Goal: Task Accomplishment & Management: Manage account settings

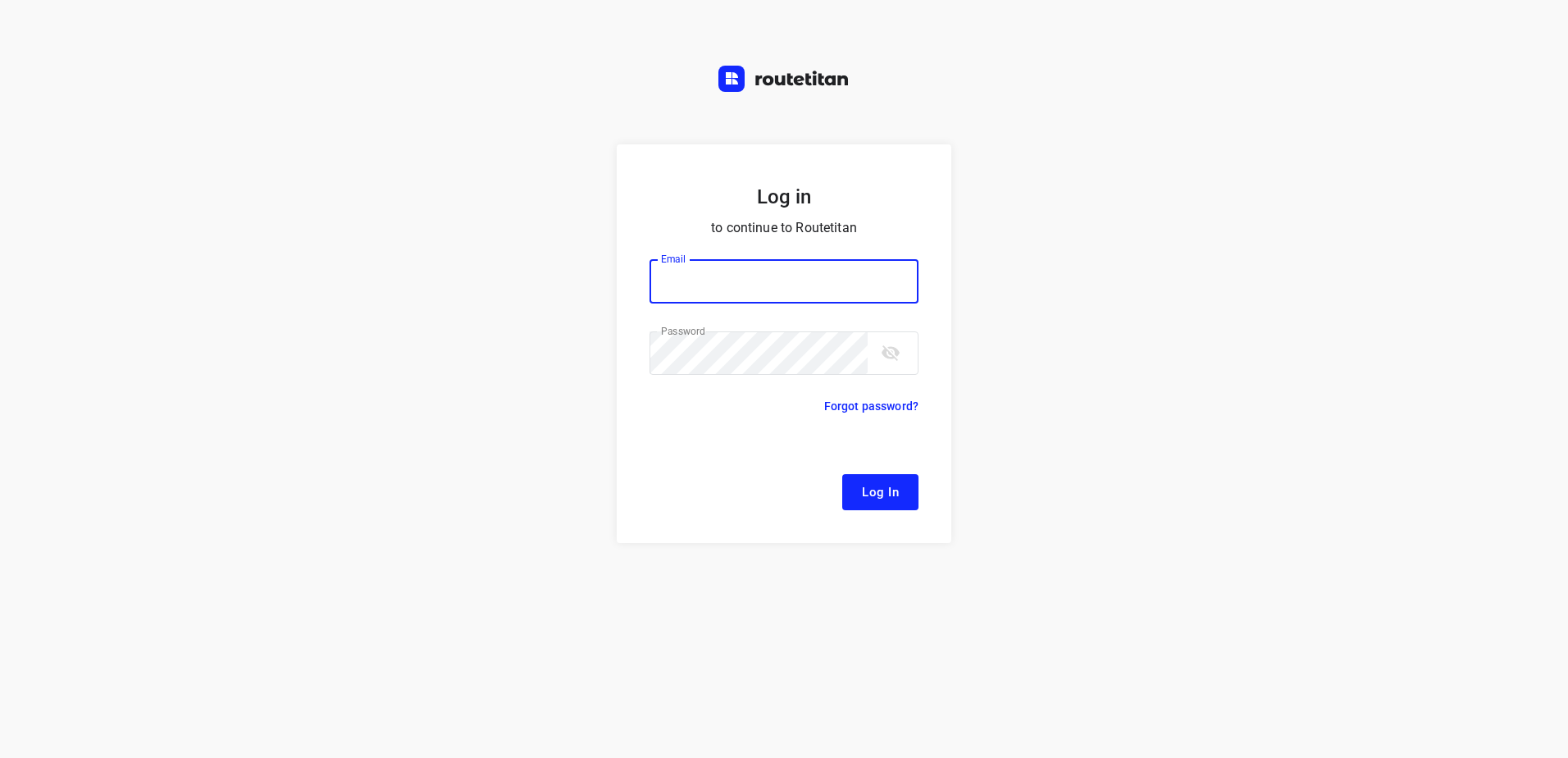
type input "[EMAIL_ADDRESS][DOMAIN_NAME]"
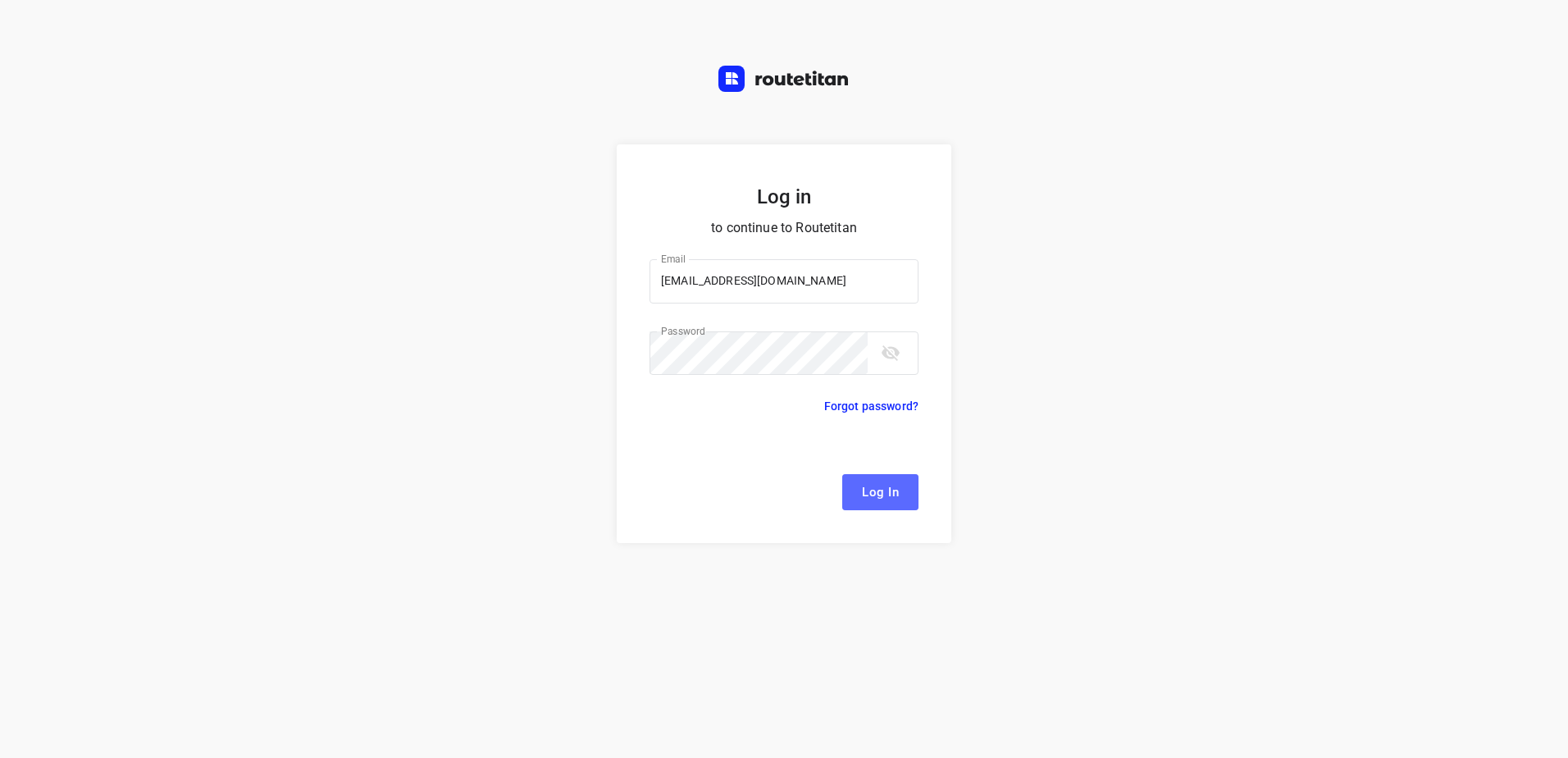
click at [894, 487] on span "Log In" at bounding box center [880, 493] width 37 height 22
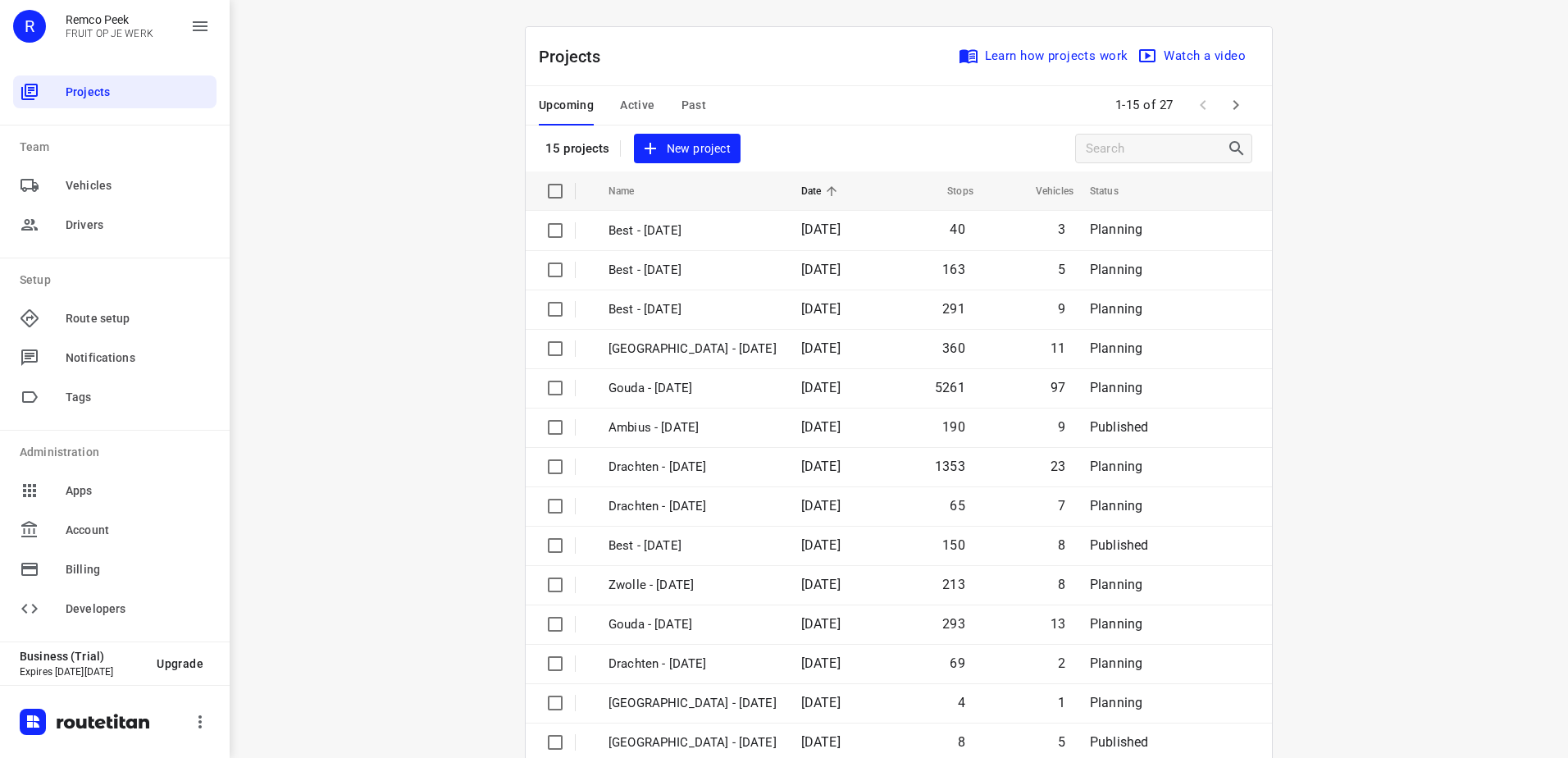
click at [650, 92] on div "Upcoming Active Past" at bounding box center [635, 105] width 194 height 39
click at [634, 102] on span "Active" at bounding box center [637, 105] width 34 height 21
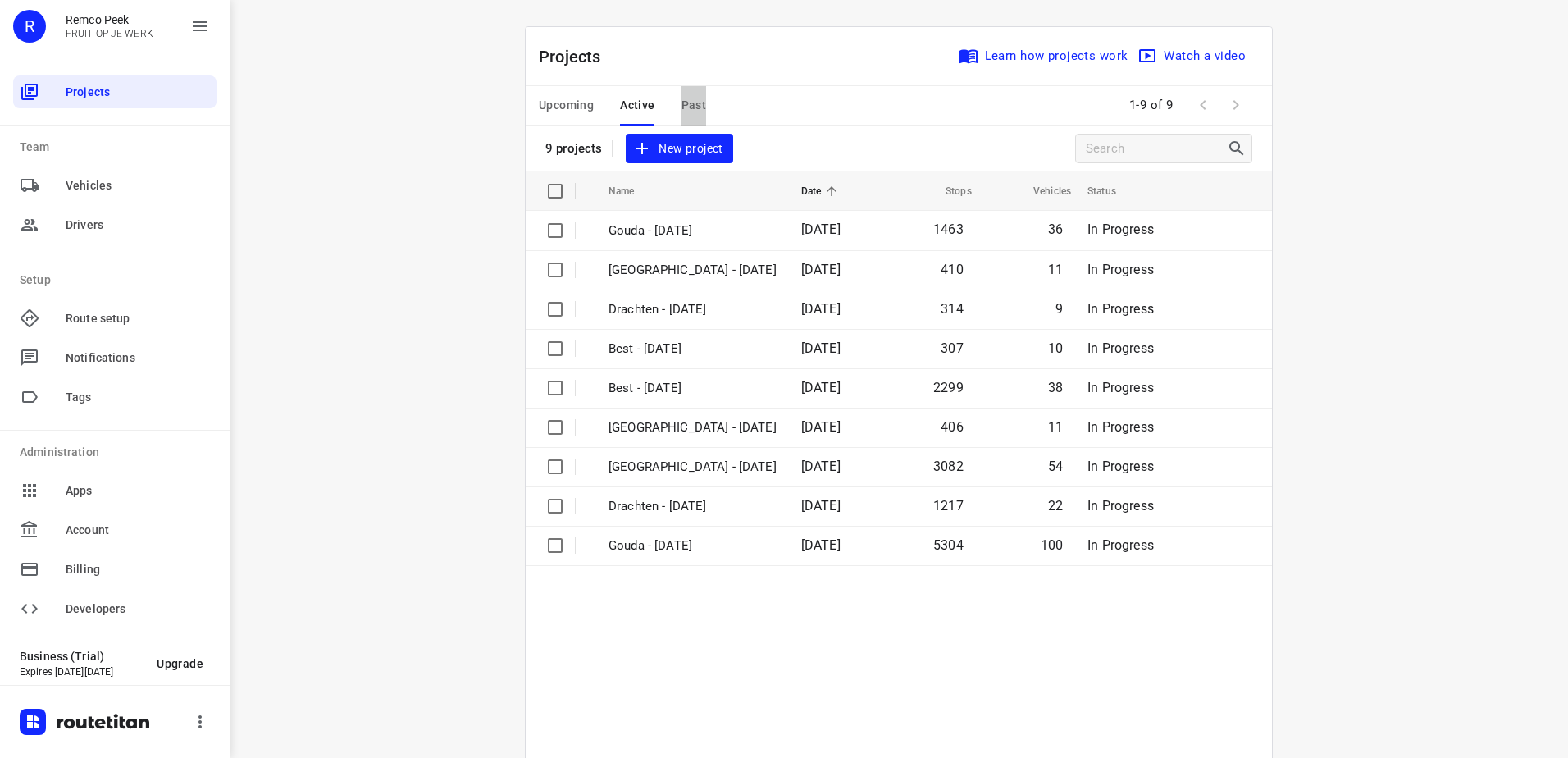
click at [688, 95] on span "Past" at bounding box center [694, 105] width 25 height 21
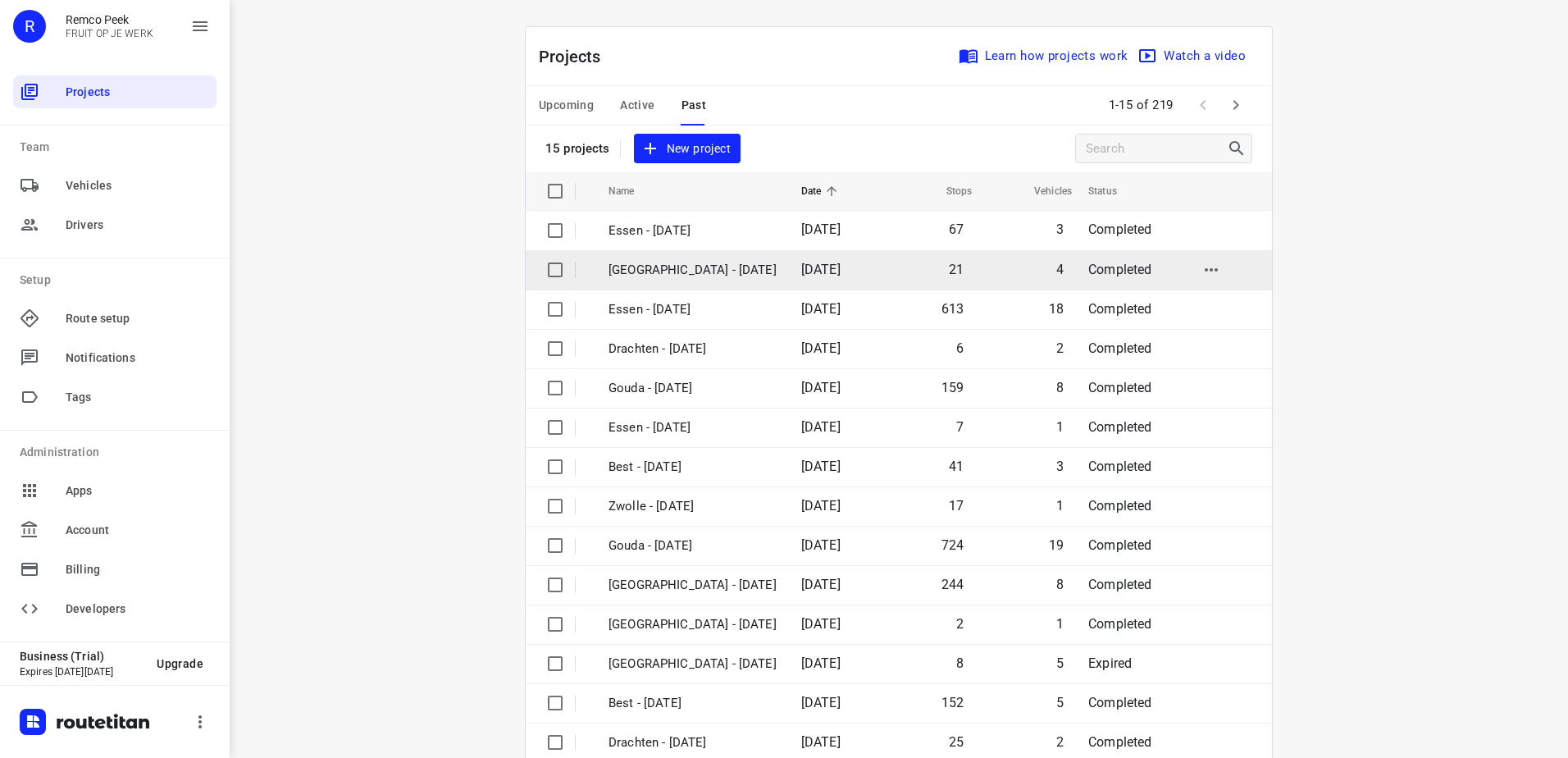
click at [678, 273] on p "[GEOGRAPHIC_DATA] - [DATE]" at bounding box center [692, 270] width 168 height 19
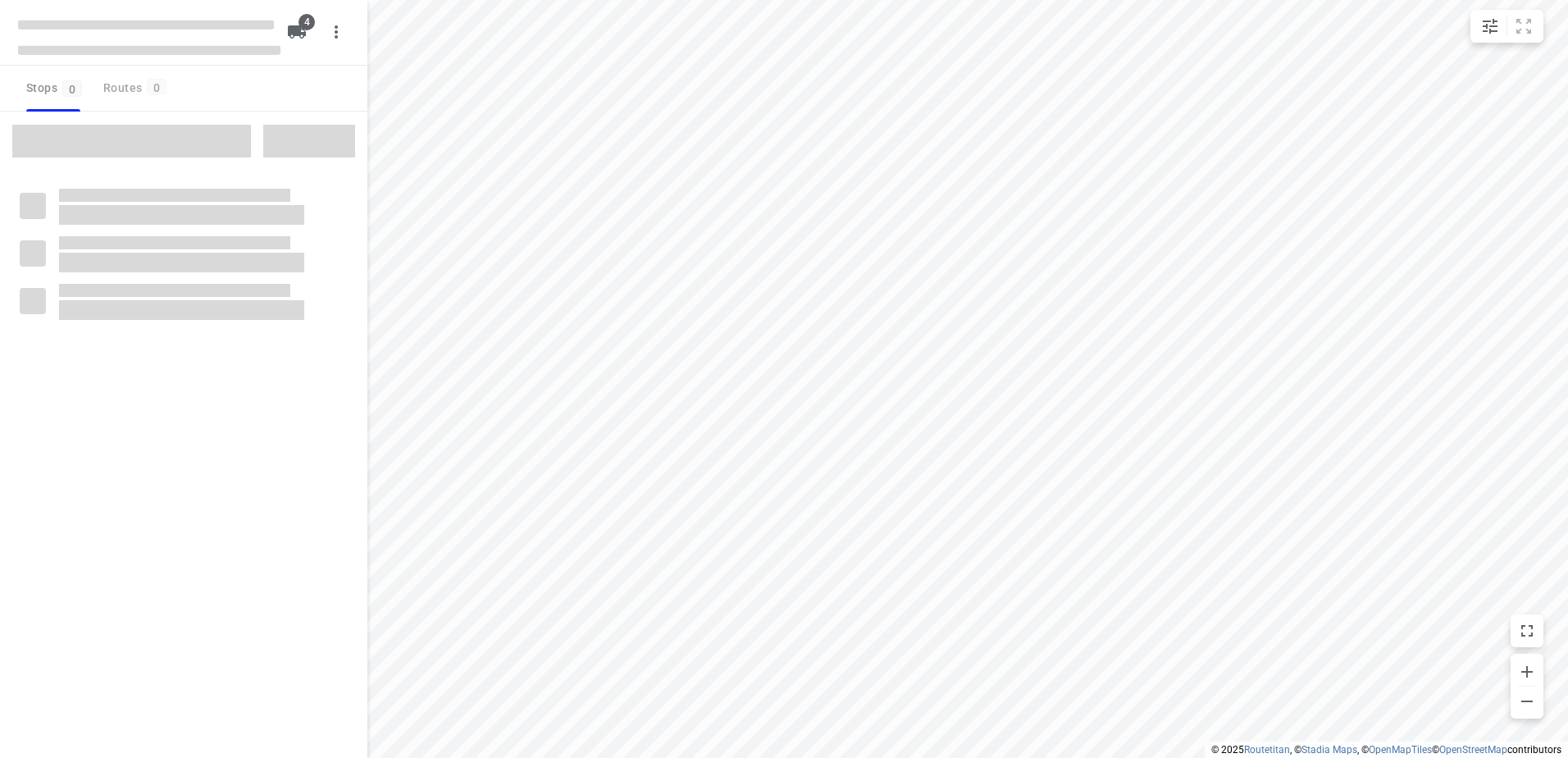
checkbox input "true"
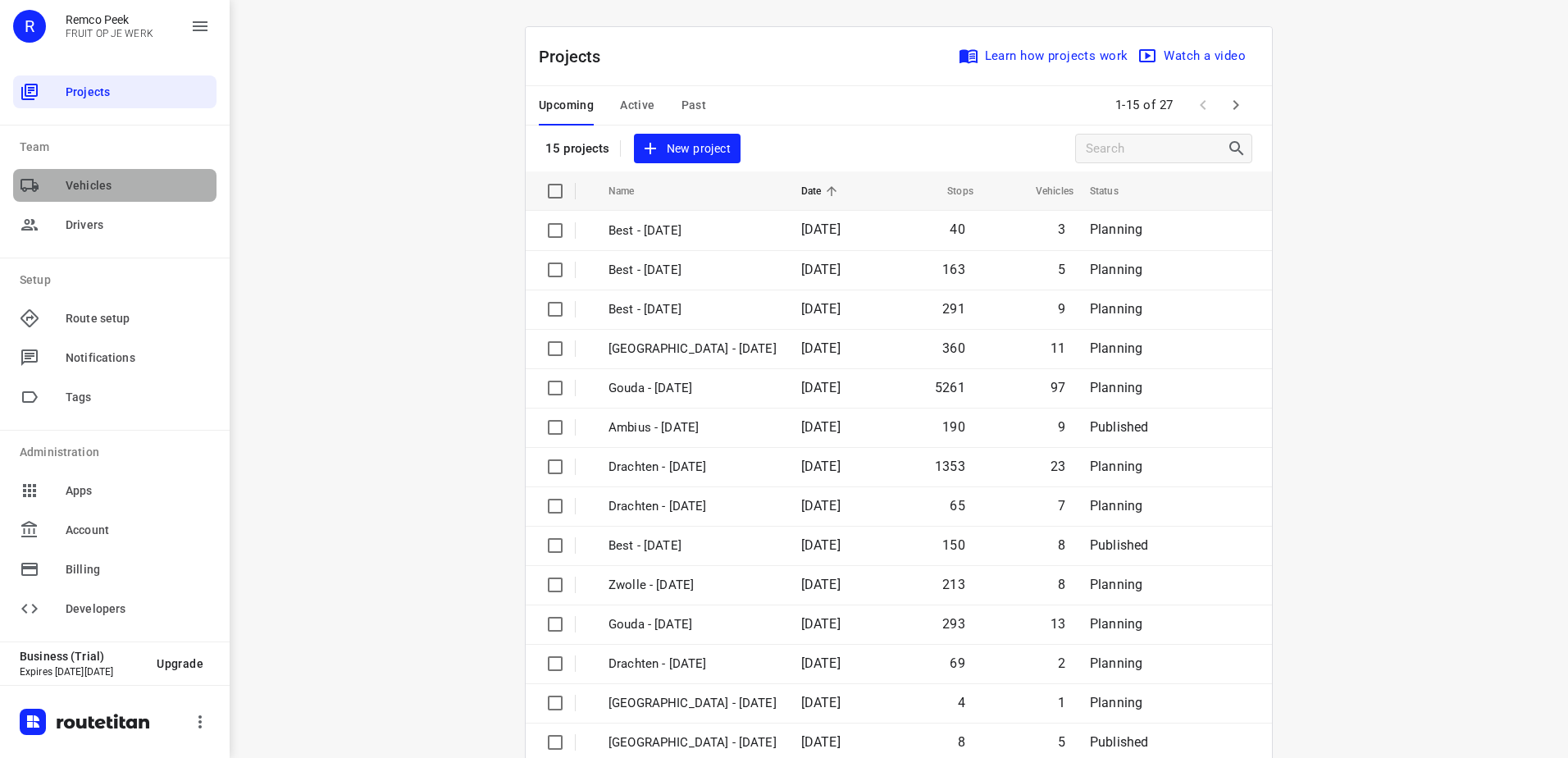
click at [114, 189] on span "Vehicles" at bounding box center [138, 185] width 144 height 18
